Goal: Task Accomplishment & Management: Use online tool/utility

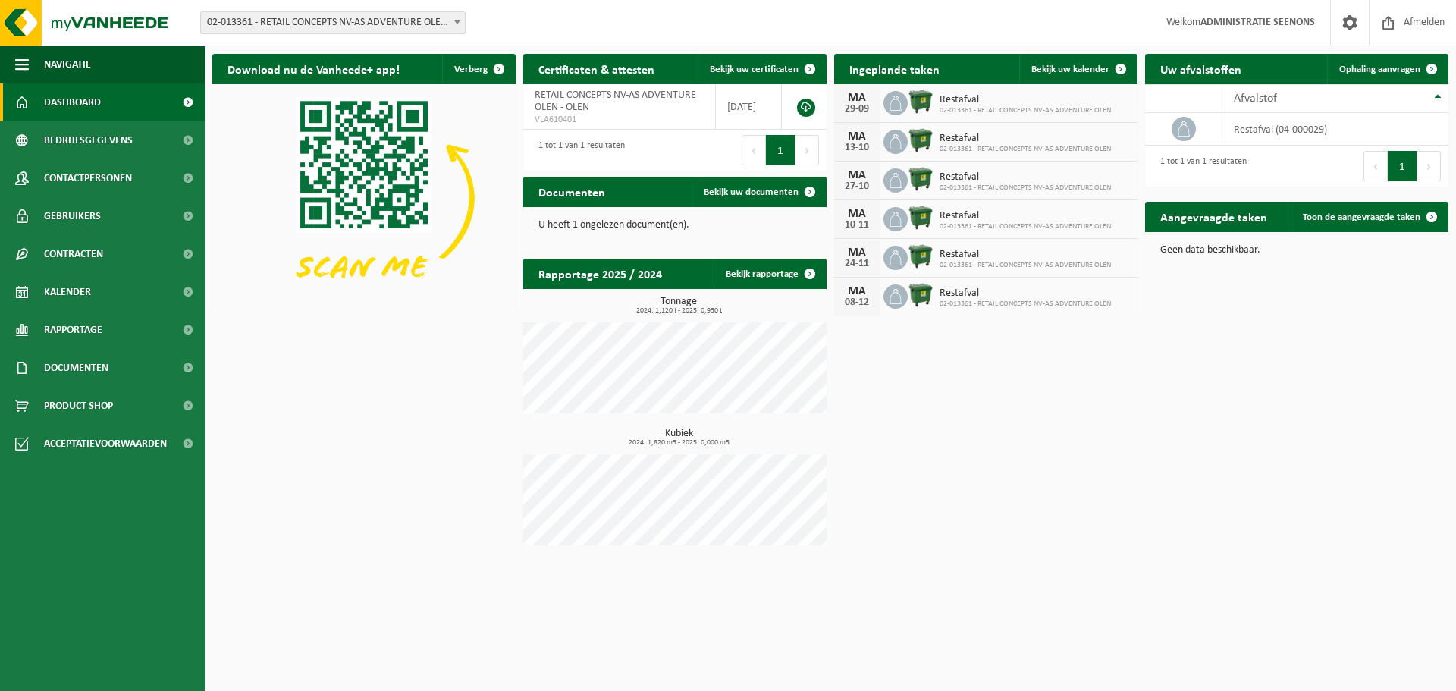
click at [300, 20] on span "02-013361 - RETAIL CONCEPTS NV-AS ADVENTURE OLEN - OLEN" at bounding box center [333, 22] width 264 height 21
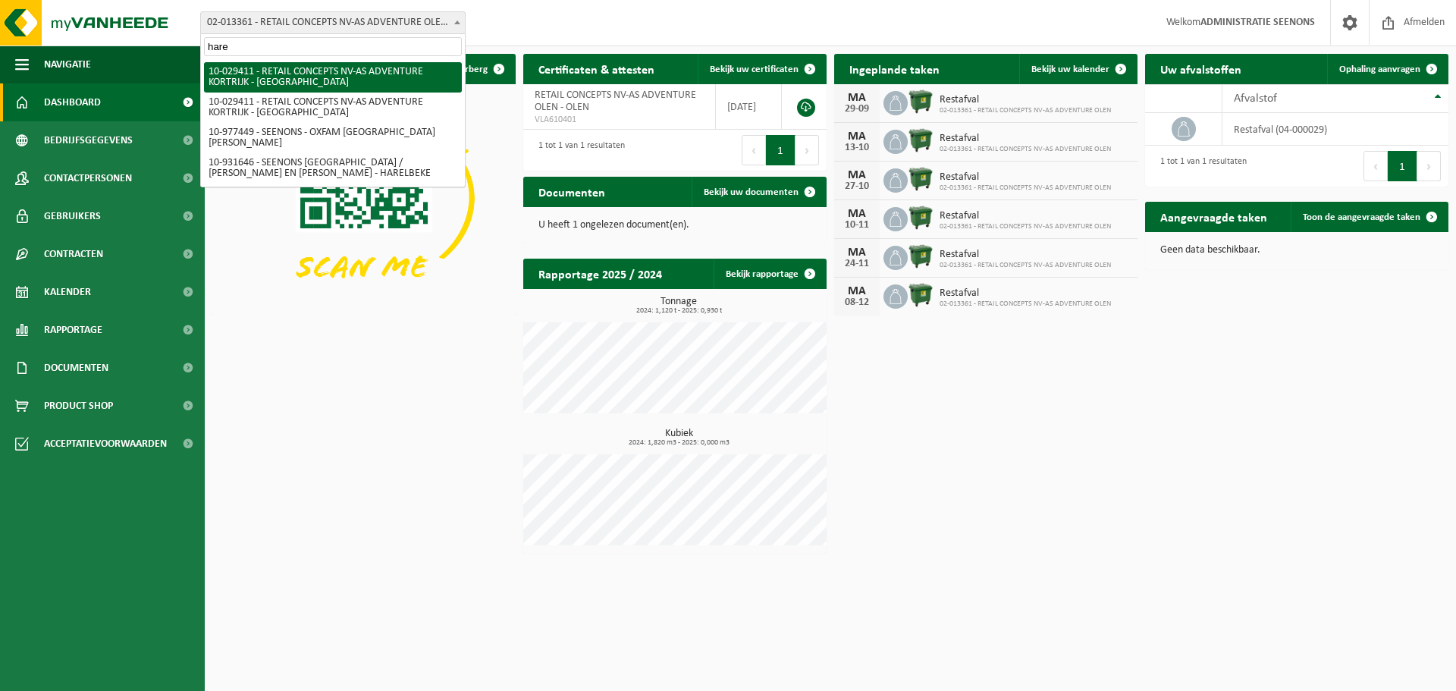
type input "haren"
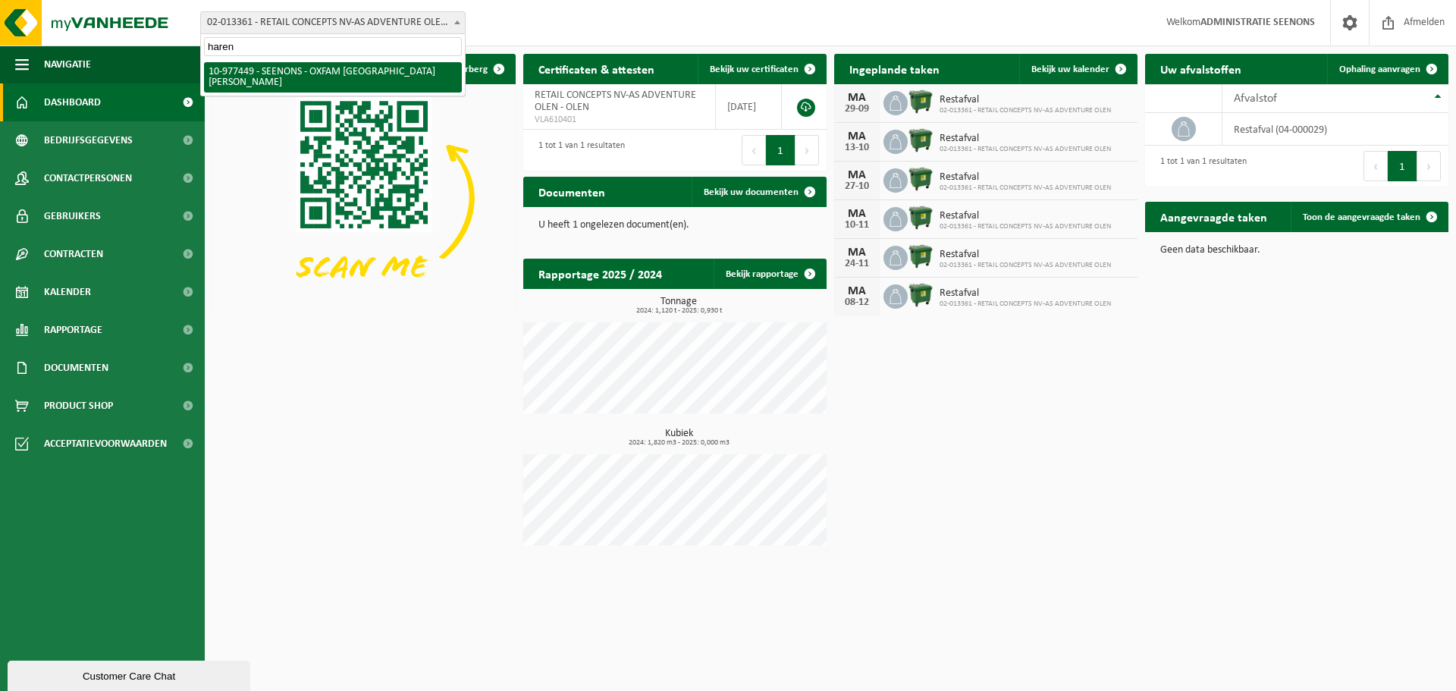
select select "159475"
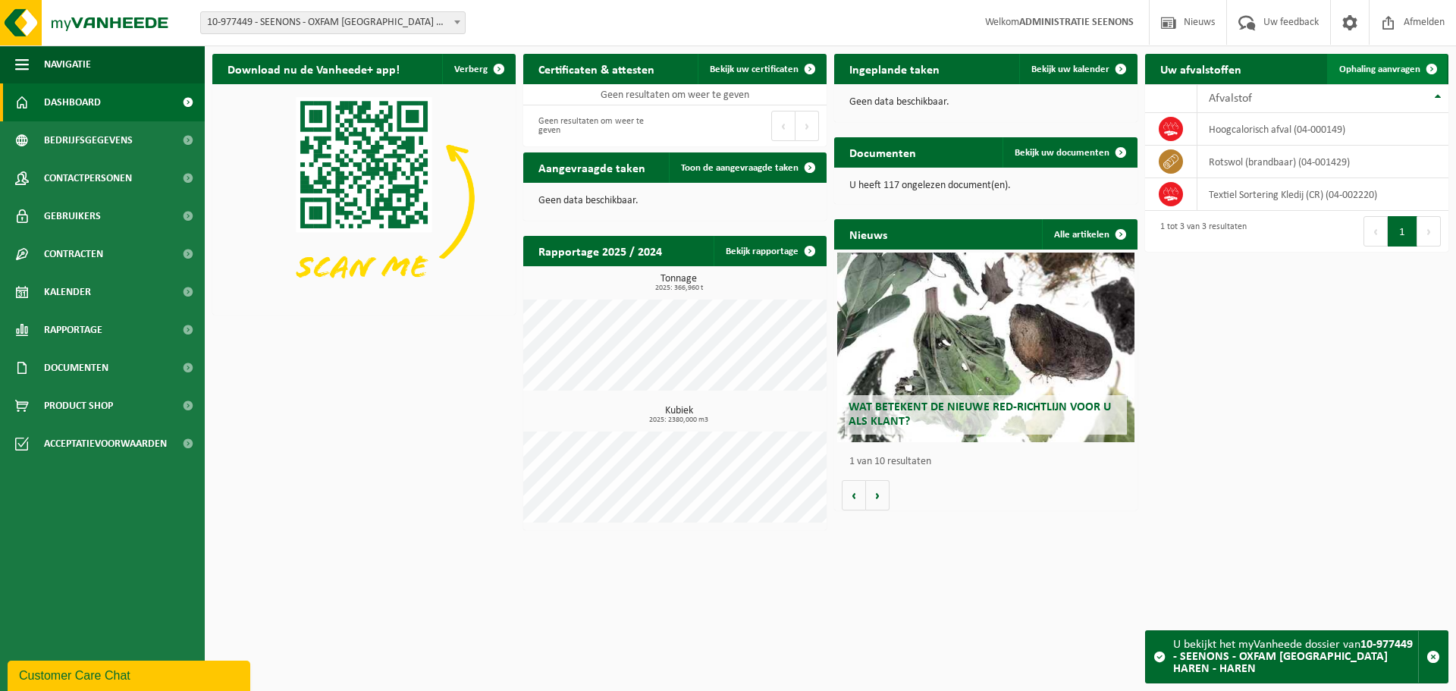
click at [1386, 68] on span "Ophaling aanvragen" at bounding box center [1379, 69] width 81 height 10
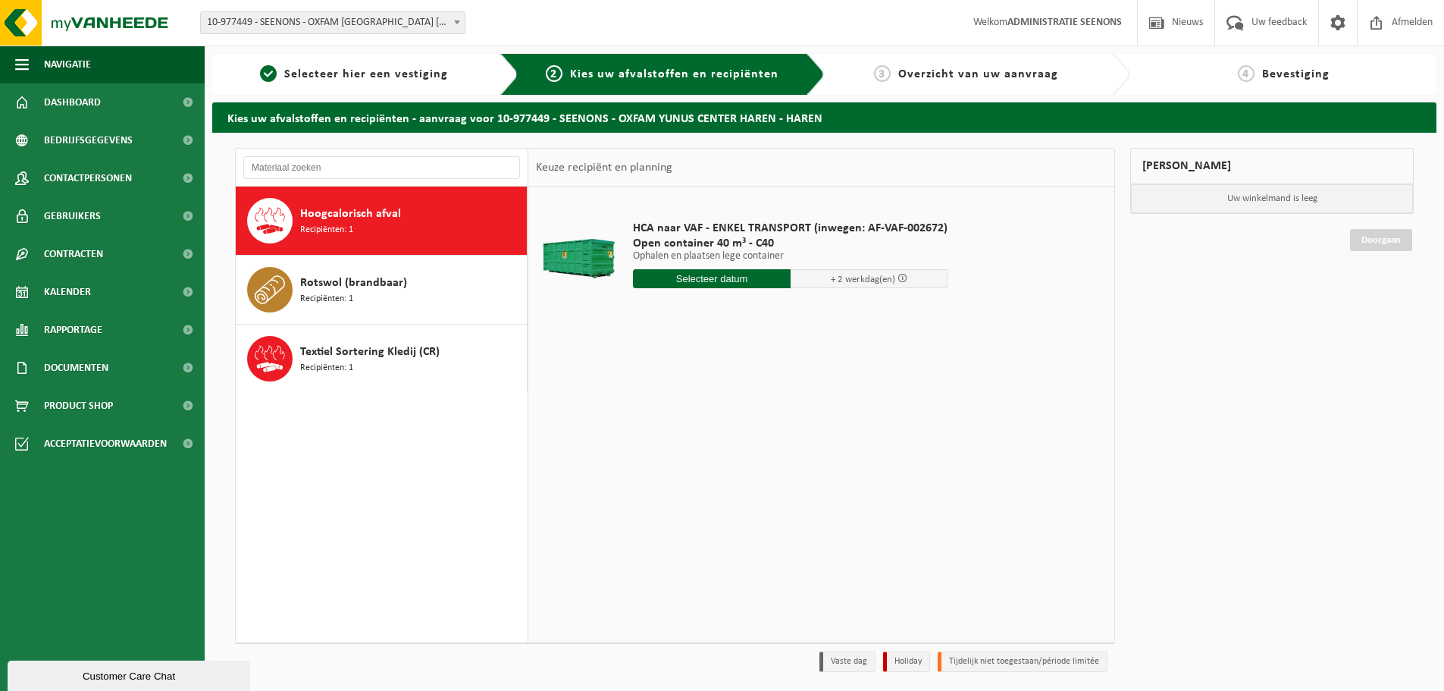
click at [733, 264] on div "HCA naar VAF - ENKEL TRANSPORT (inwegen: AF-VAF-002672) Open container 40 m³ - …" at bounding box center [790, 257] width 330 height 105
click at [732, 276] on input "text" at bounding box center [712, 278] width 158 height 19
click at [691, 443] on div "24" at bounding box center [701, 437] width 27 height 24
type input "Van 2025-09-24"
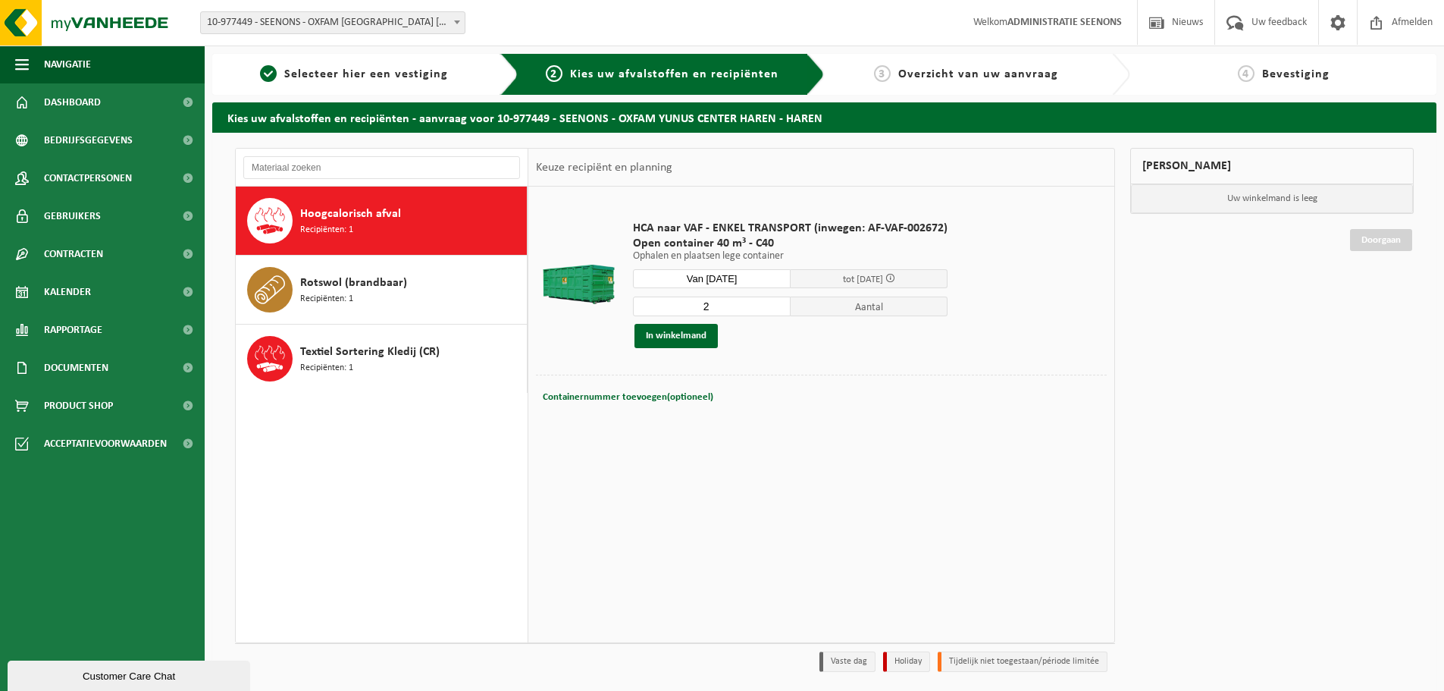
type input "2"
click at [775, 305] on input "2" at bounding box center [712, 306] width 158 height 20
click at [664, 334] on button "In winkelmand" at bounding box center [676, 336] width 83 height 24
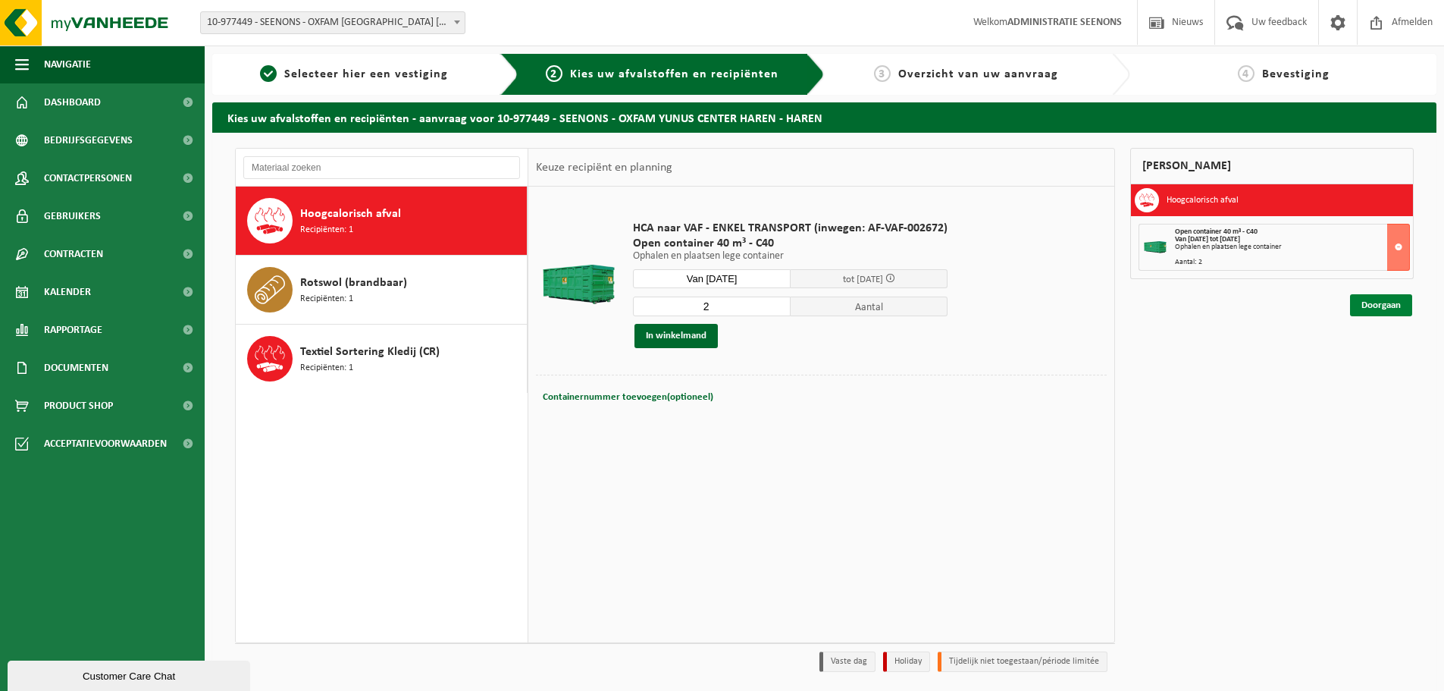
click at [1370, 307] on link "Doorgaan" at bounding box center [1381, 305] width 62 height 22
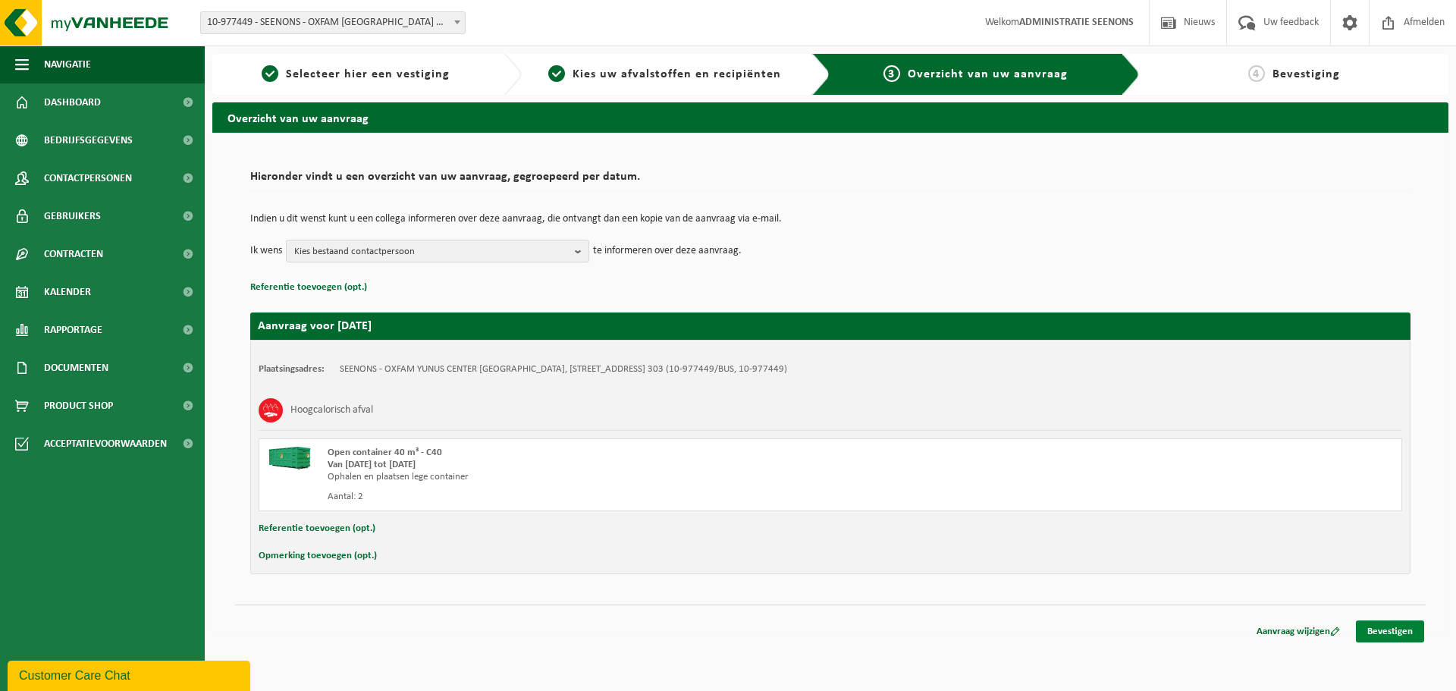
click at [1404, 628] on link "Bevestigen" at bounding box center [1389, 631] width 68 height 22
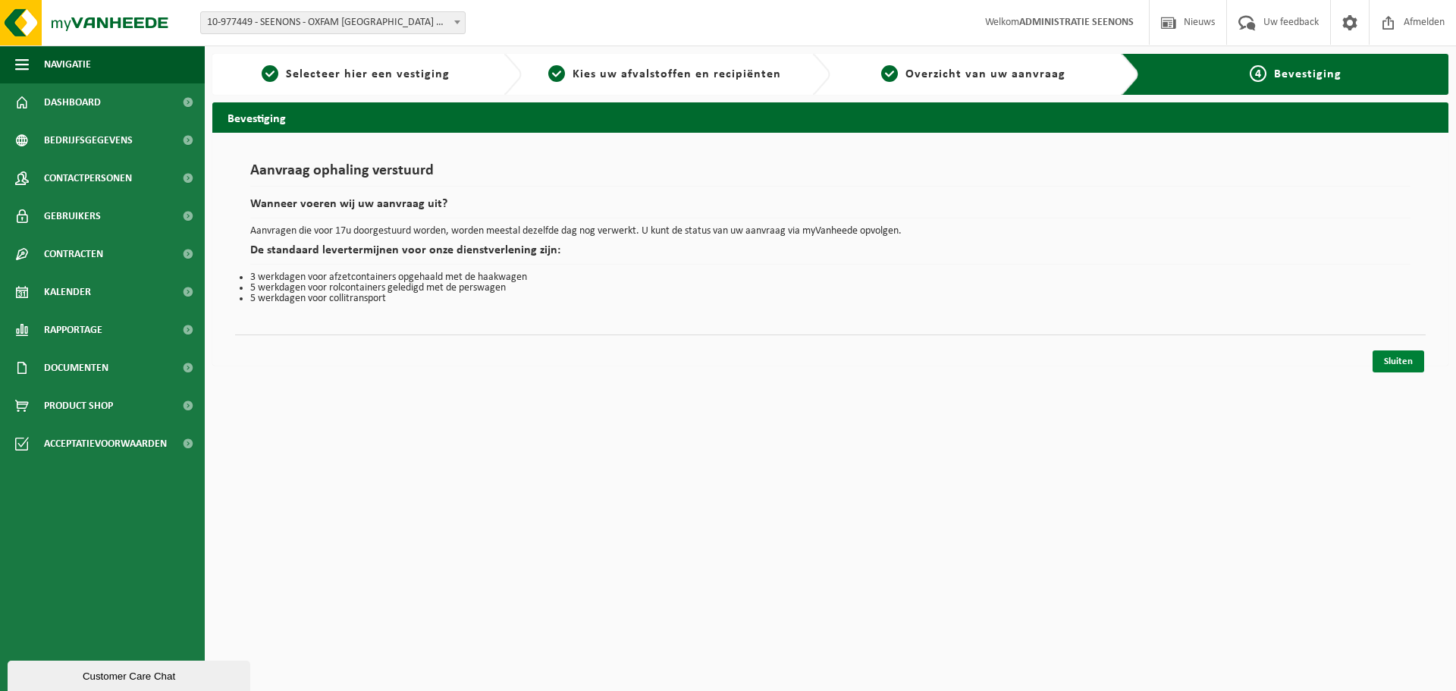
click at [1409, 354] on link "Sluiten" at bounding box center [1398, 361] width 52 height 22
